Goal: Information Seeking & Learning: Compare options

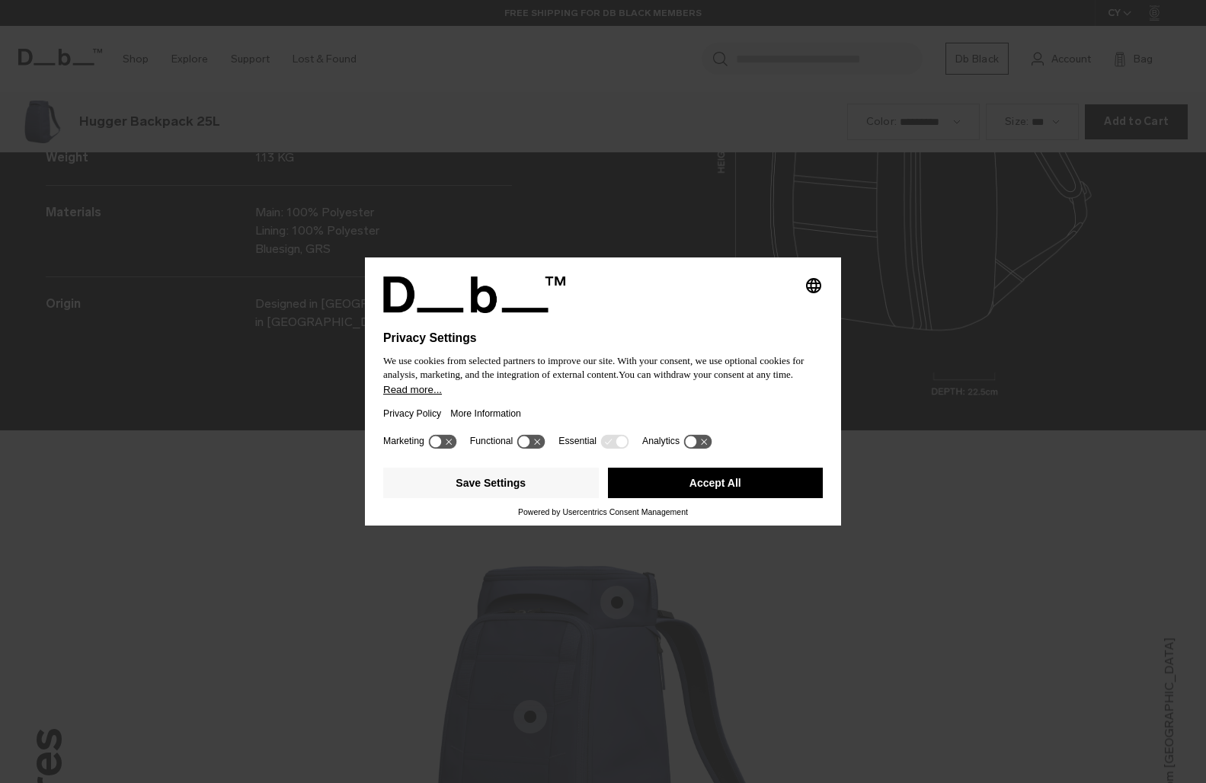
scroll to position [2350, 0]
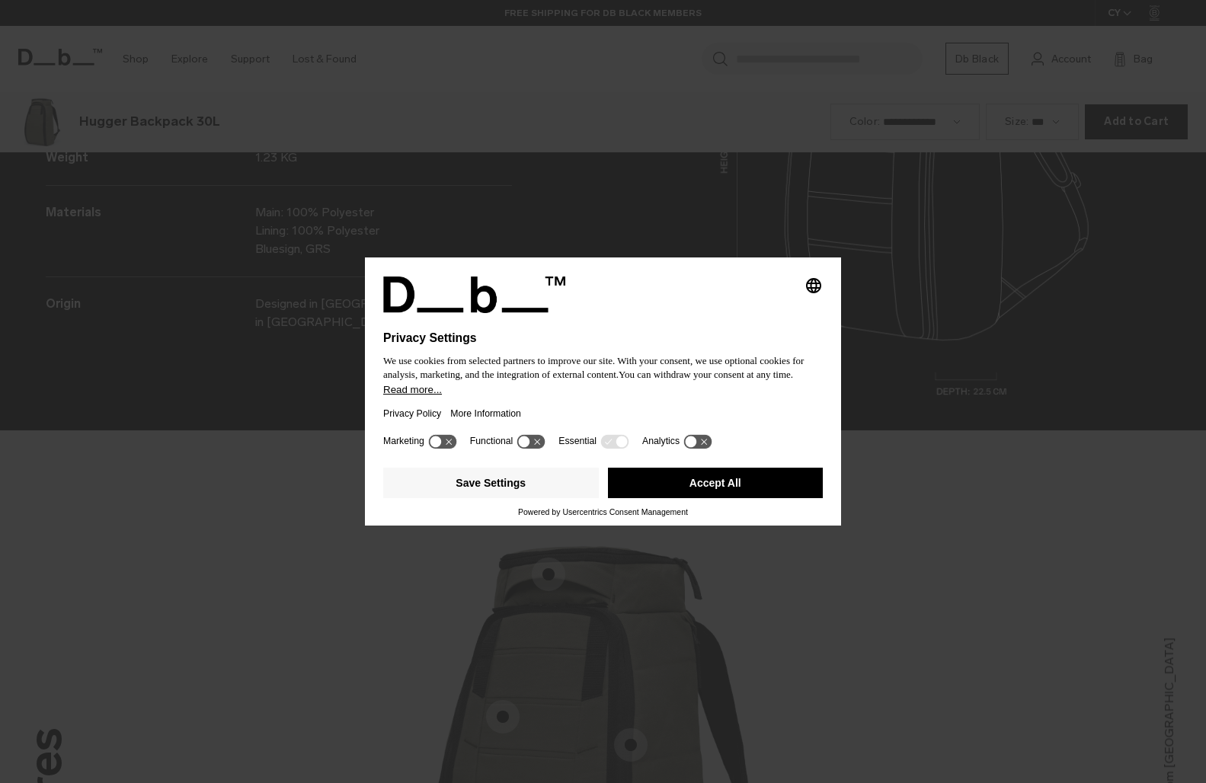
scroll to position [2350, 0]
